Goal: Use online tool/utility: Use online tool/utility

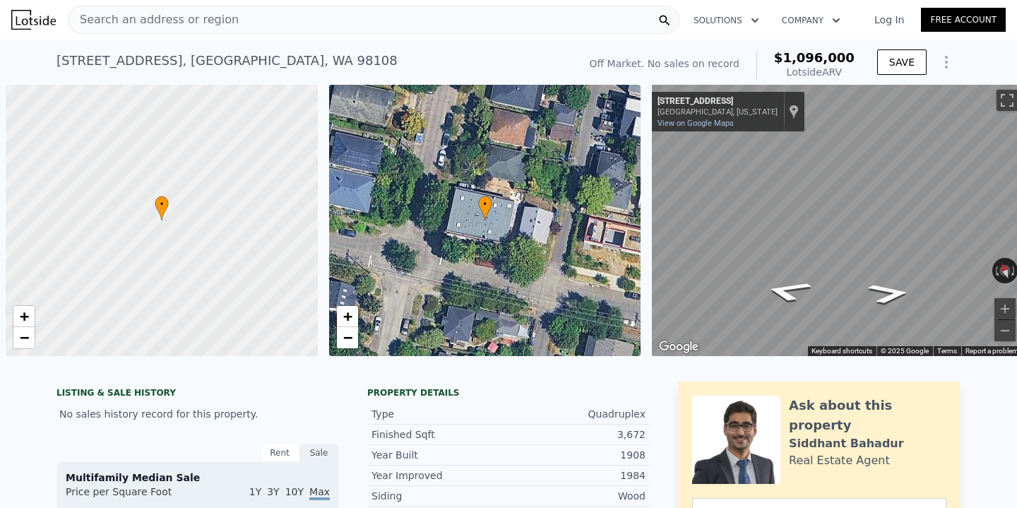
scroll to position [0, 6]
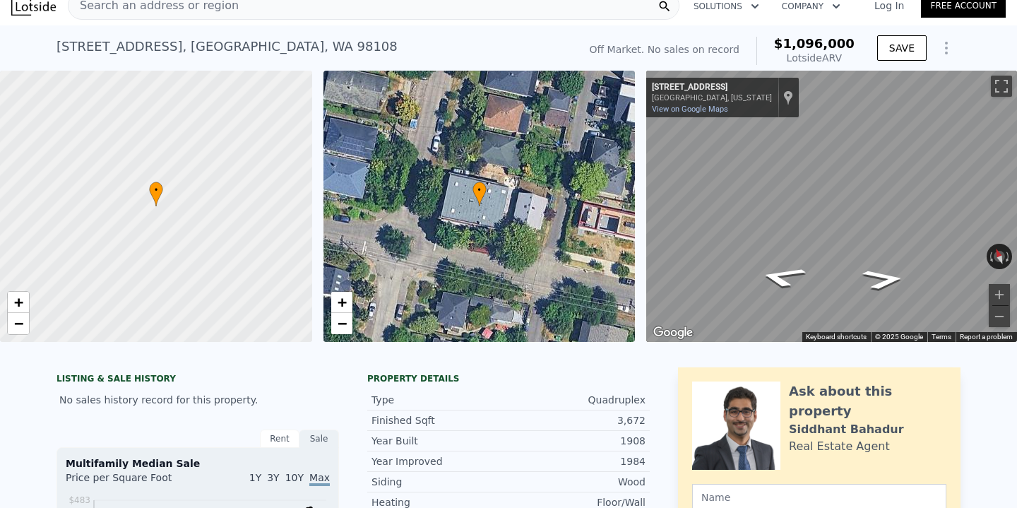
click at [299, 6] on div "Search an address or region" at bounding box center [373, 6] width 611 height 28
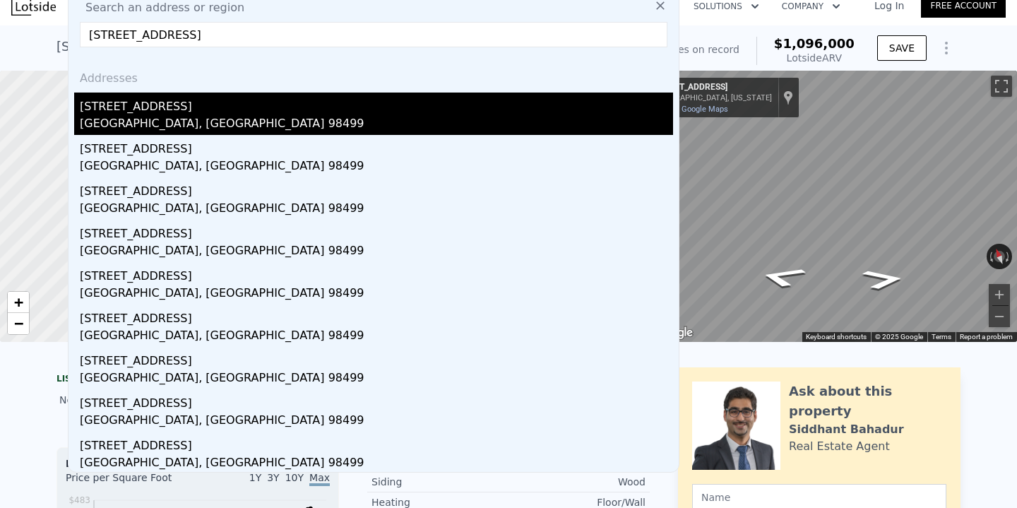
type input "[STREET_ADDRESS]"
click at [132, 102] on div "[STREET_ADDRESS]" at bounding box center [376, 103] width 593 height 23
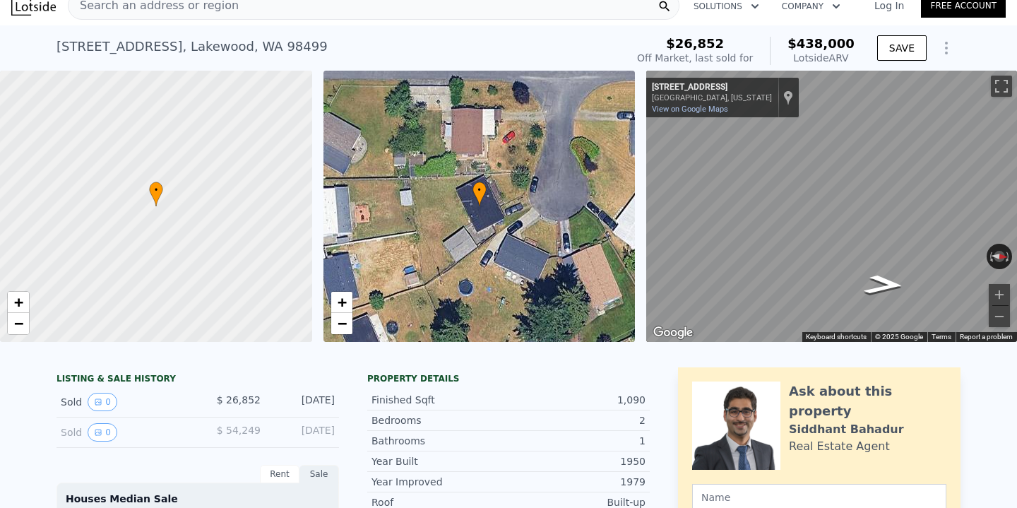
click at [318, 10] on div "Search an address or region" at bounding box center [373, 6] width 611 height 28
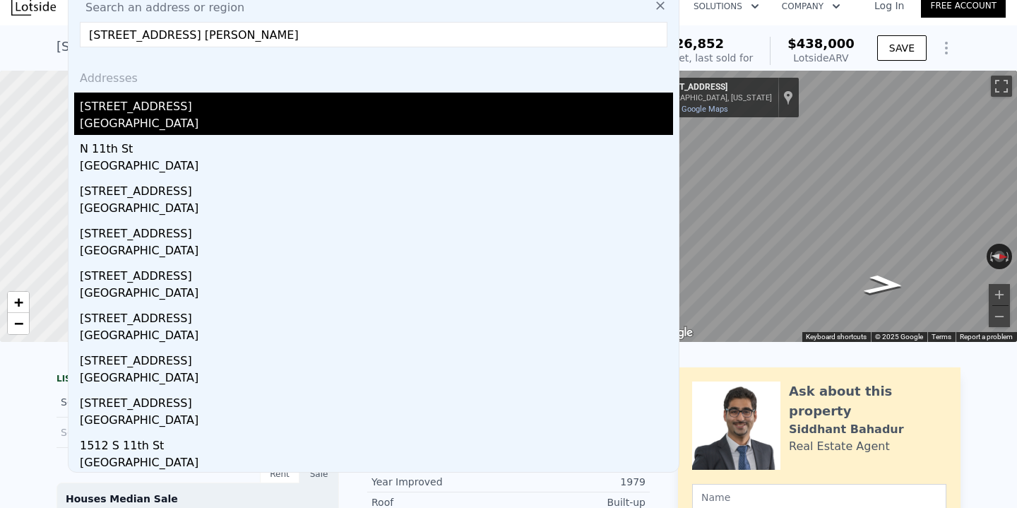
type input "[STREET_ADDRESS] [PERSON_NAME]"
click at [301, 121] on div "[GEOGRAPHIC_DATA]" at bounding box center [376, 125] width 593 height 20
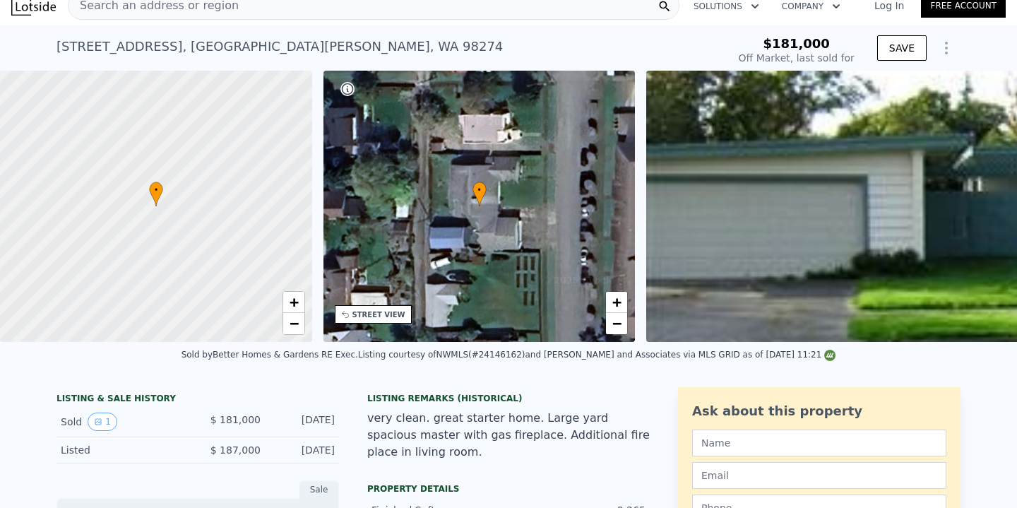
type input "$ 672,000"
type input "$ 425,556"
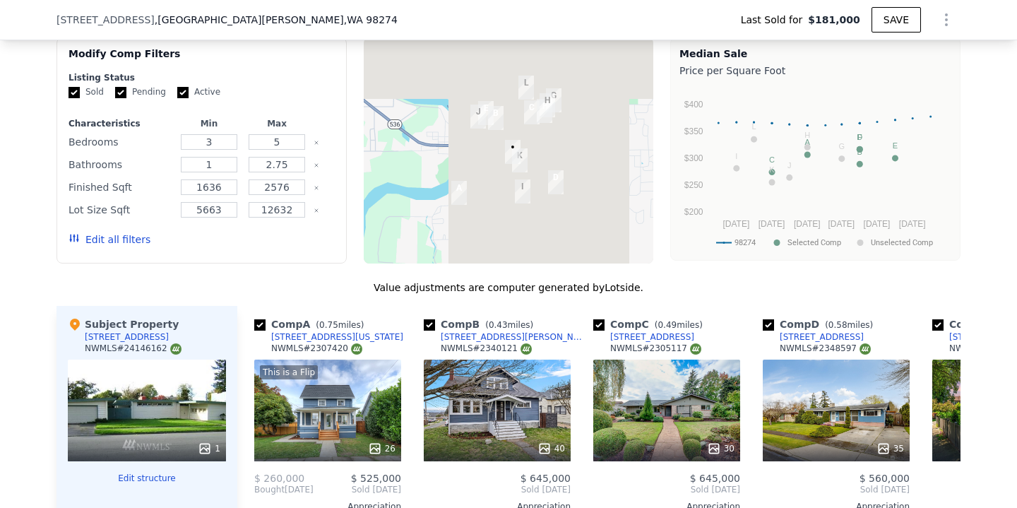
scroll to position [1403, 0]
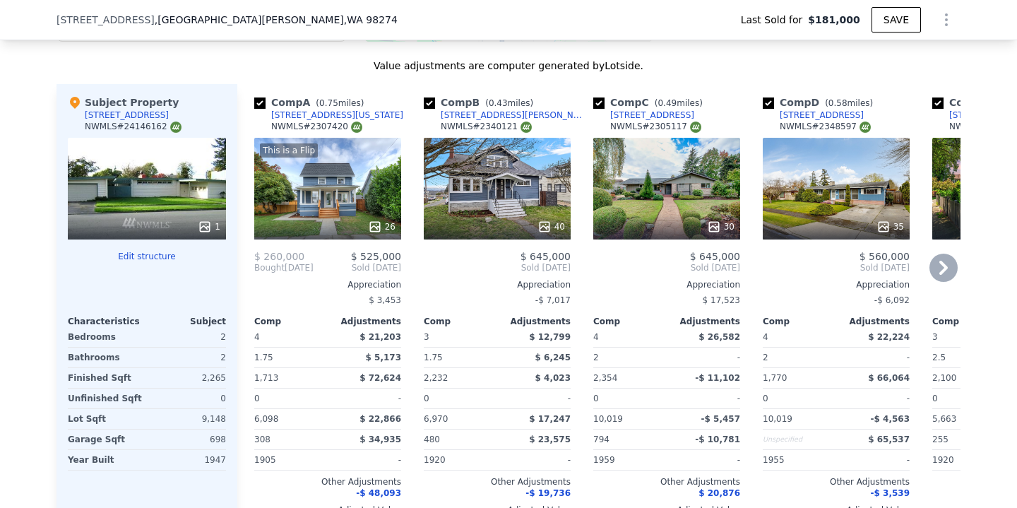
click at [941, 265] on icon at bounding box center [943, 268] width 8 height 14
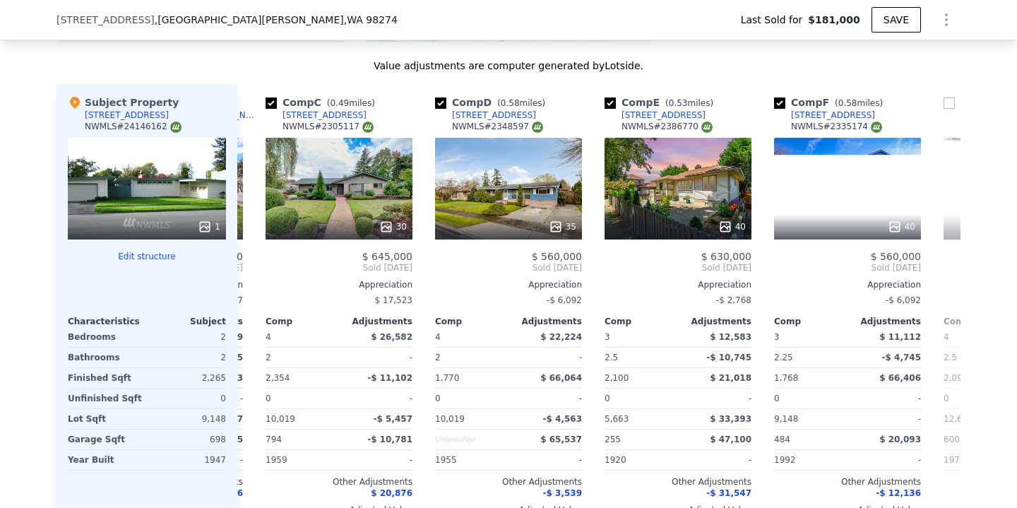
scroll to position [0, 339]
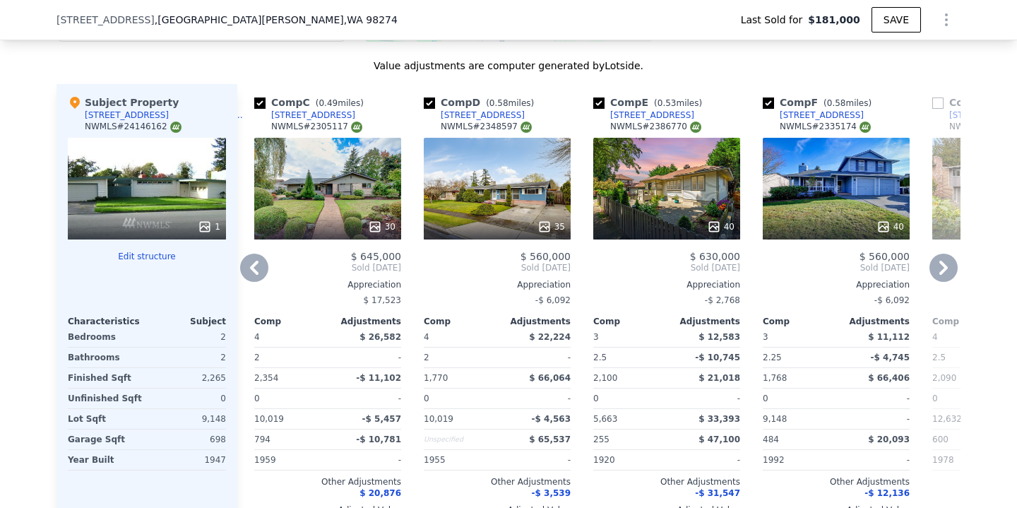
click at [941, 265] on icon at bounding box center [943, 268] width 8 height 14
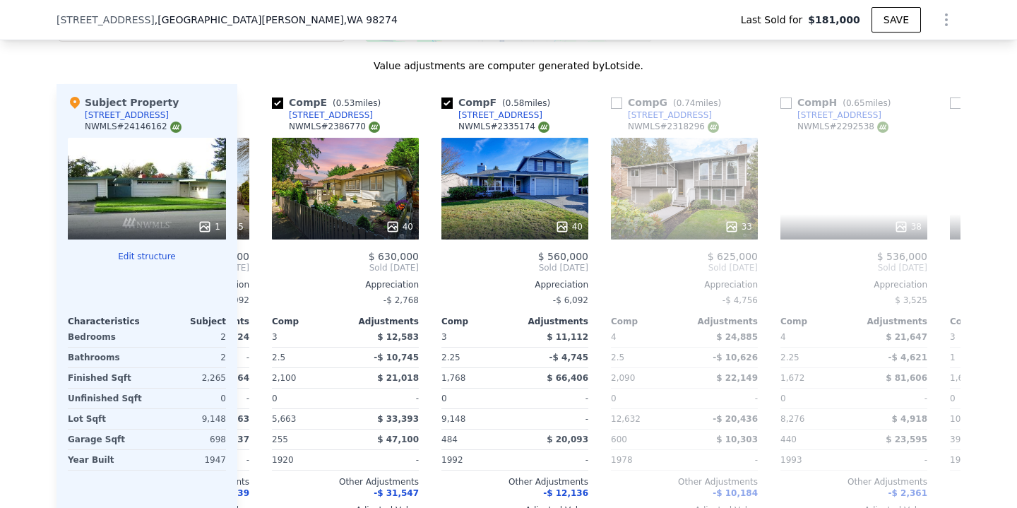
scroll to position [0, 678]
